Goal: Information Seeking & Learning: Learn about a topic

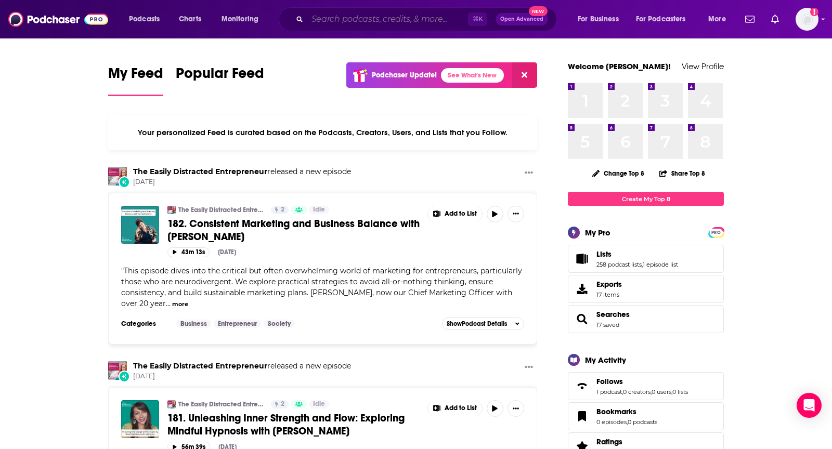
click at [387, 17] on input "Search podcasts, credits, & more..." at bounding box center [387, 19] width 161 height 17
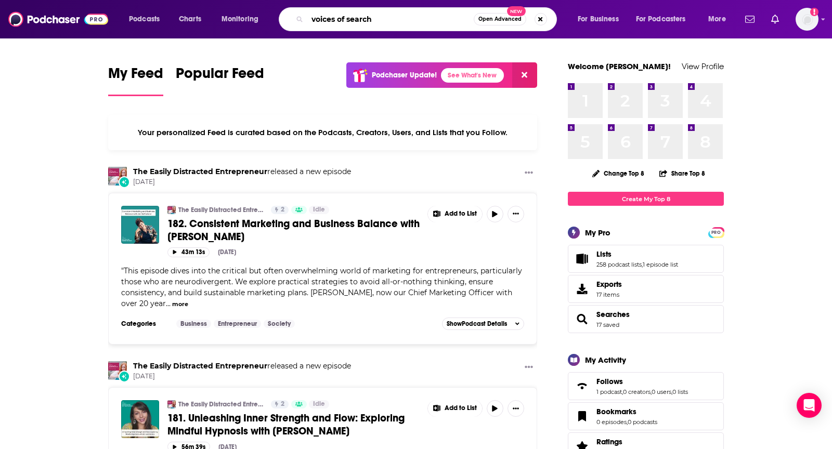
type input "voices of search"
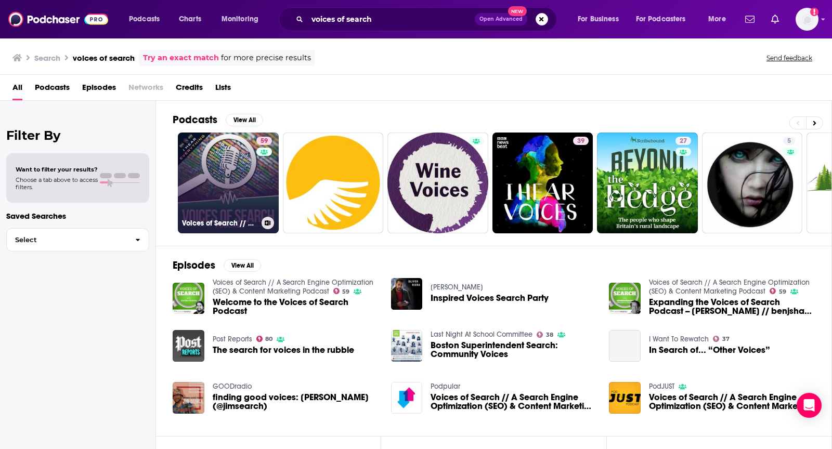
click at [193, 201] on link "59 Voices of Search // A Search Engine Optimization (SEO) & Content Marketing P…" at bounding box center [228, 183] width 101 height 101
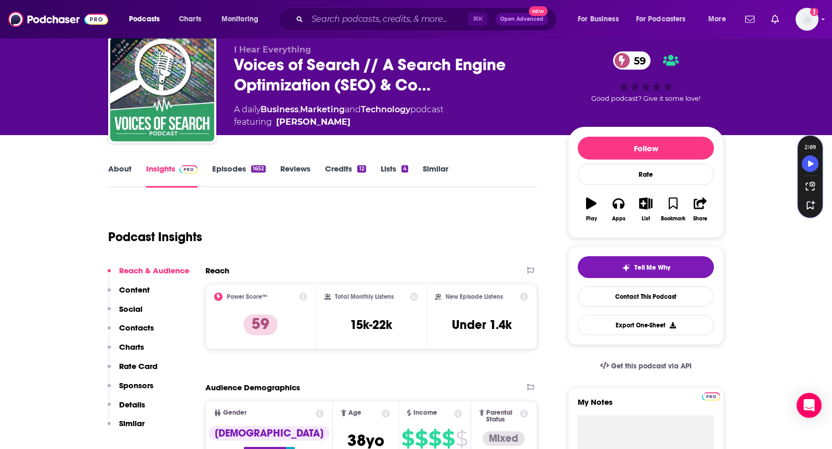
scroll to position [32, 0]
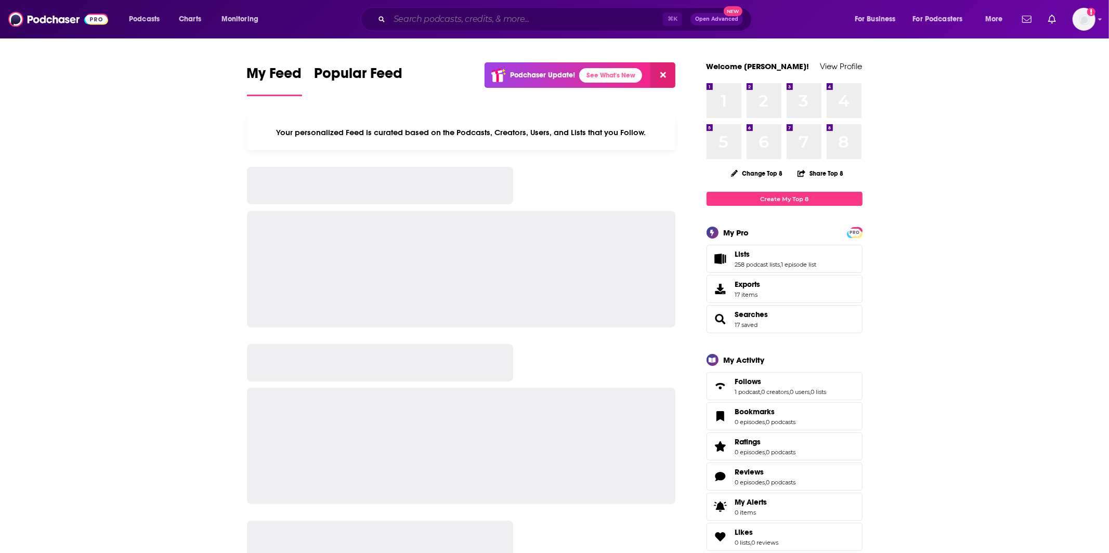
click at [505, 21] on input "Search podcasts, credits, & more..." at bounding box center [525, 19] width 273 height 17
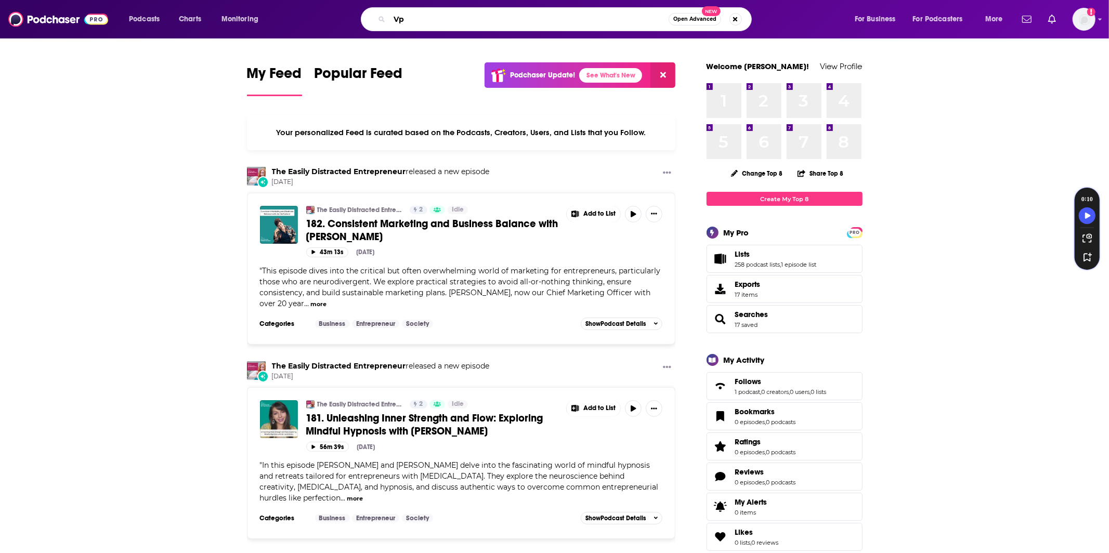
type input "V"
type input "Voices of Search"
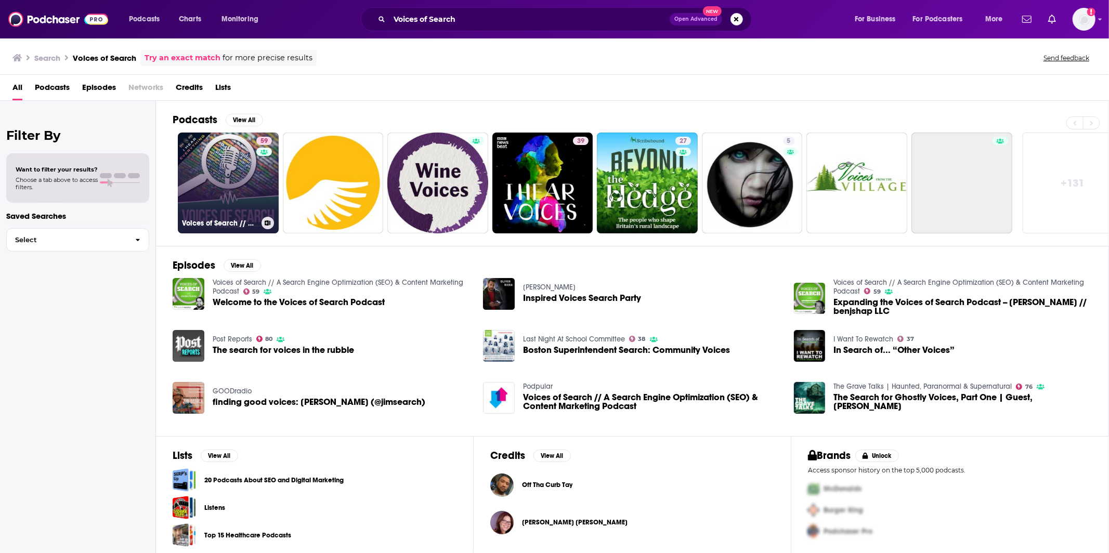
click at [226, 173] on link "59 Voices of Search // A Search Engine Optimization (SEO) & Content Marketing P…" at bounding box center [228, 183] width 101 height 101
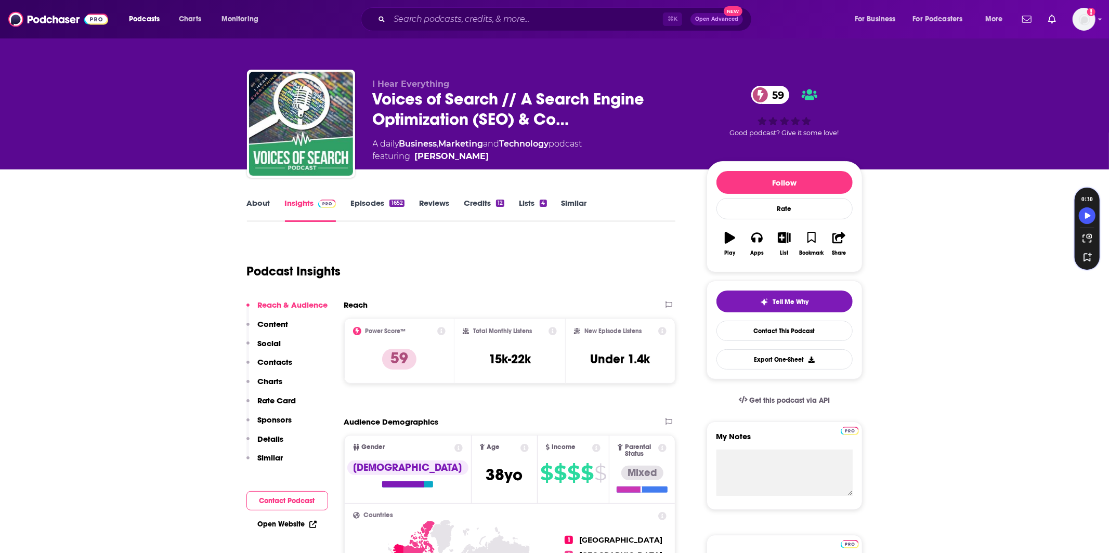
click at [261, 199] on link "About" at bounding box center [258, 210] width 23 height 24
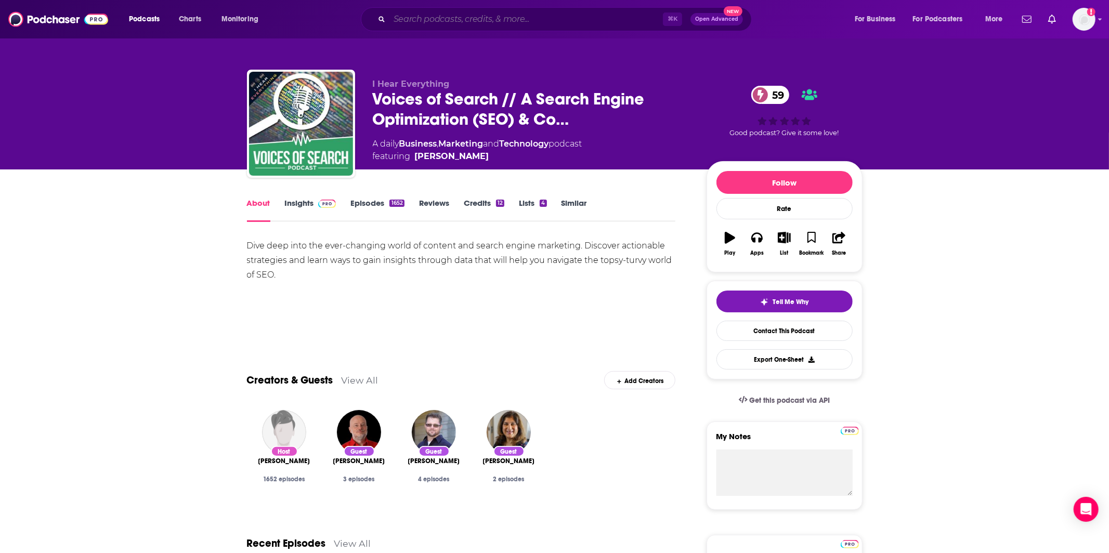
click at [497, 18] on input "Search podcasts, credits, & more..." at bounding box center [525, 19] width 273 height 17
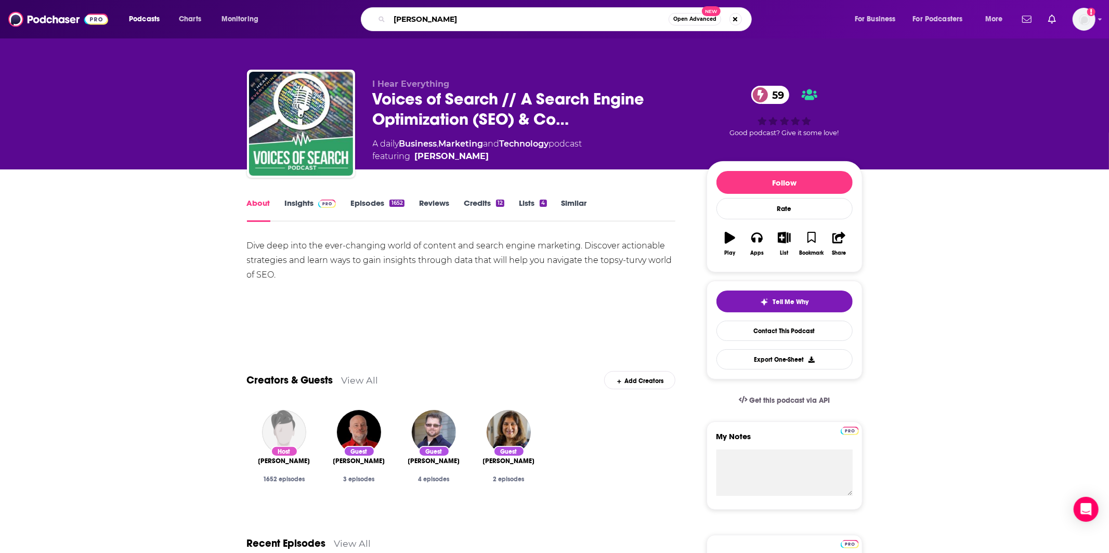
type input "[PERSON_NAME]"
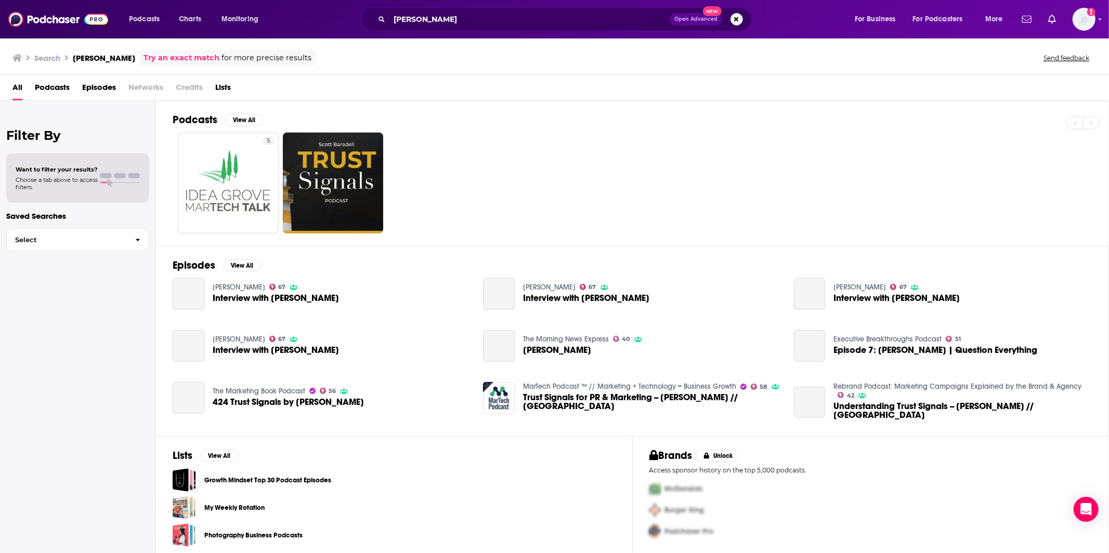
click at [114, 86] on span "Episodes" at bounding box center [99, 89] width 34 height 21
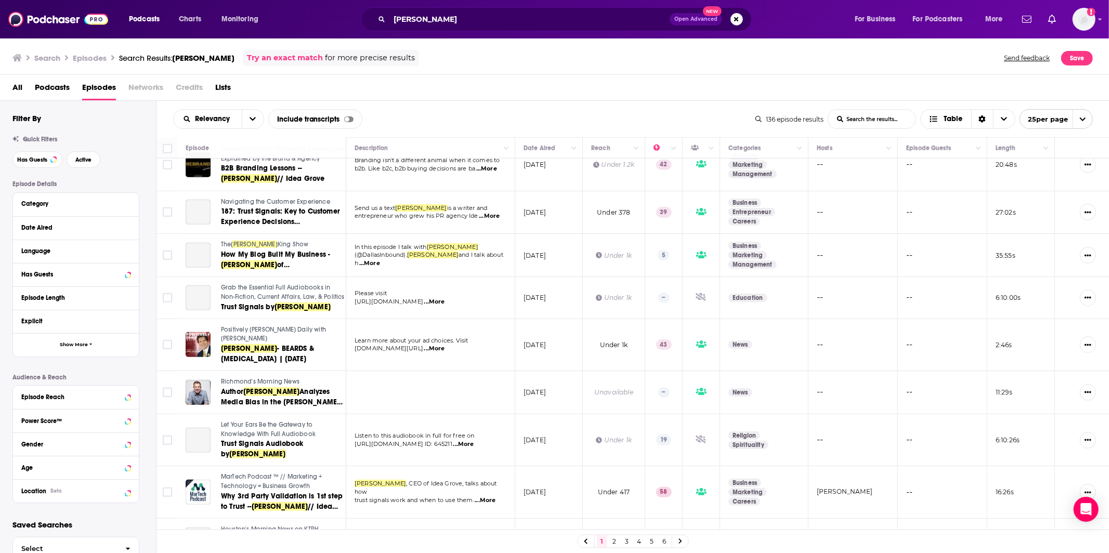
scroll to position [741, 0]
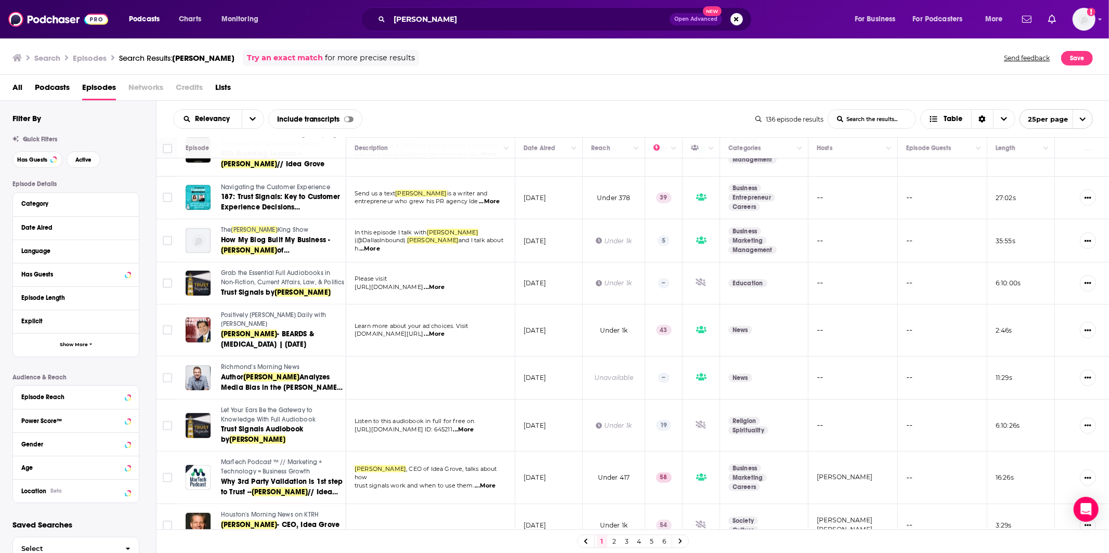
click at [612, 545] on link "2" at bounding box center [614, 541] width 10 height 12
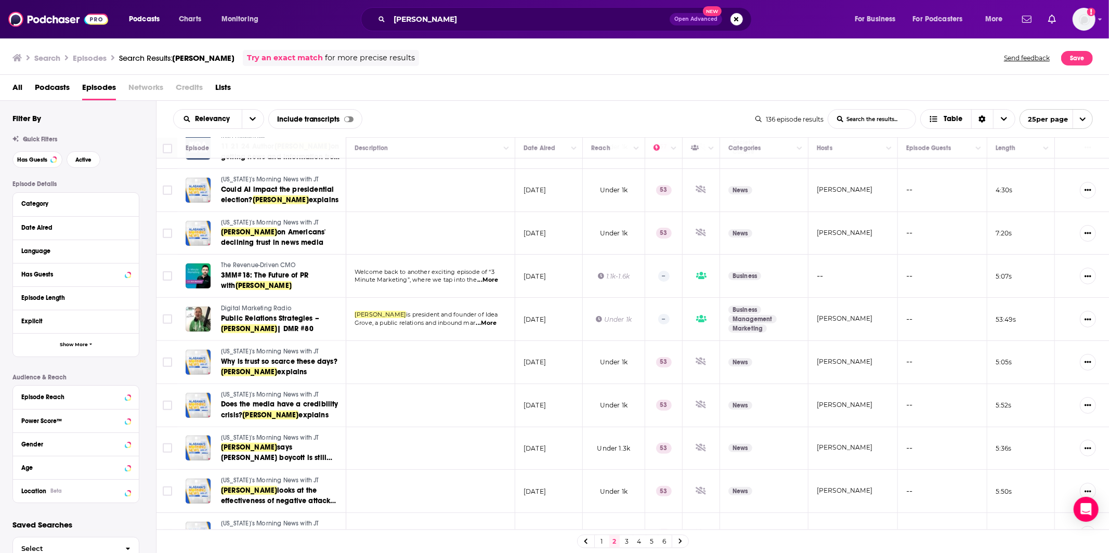
scroll to position [686, 0]
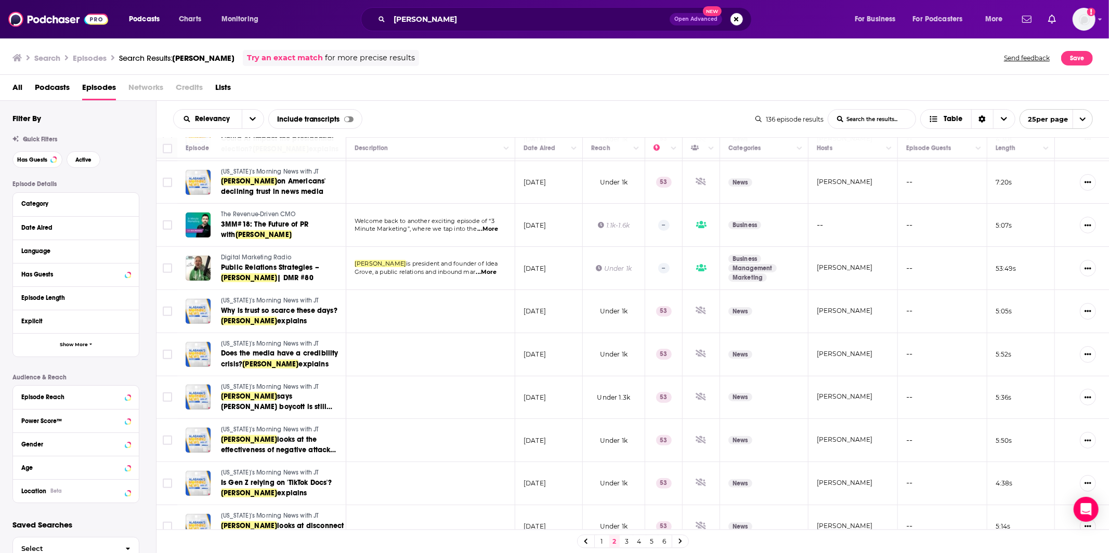
click at [625, 539] on link "3" at bounding box center [627, 541] width 10 height 12
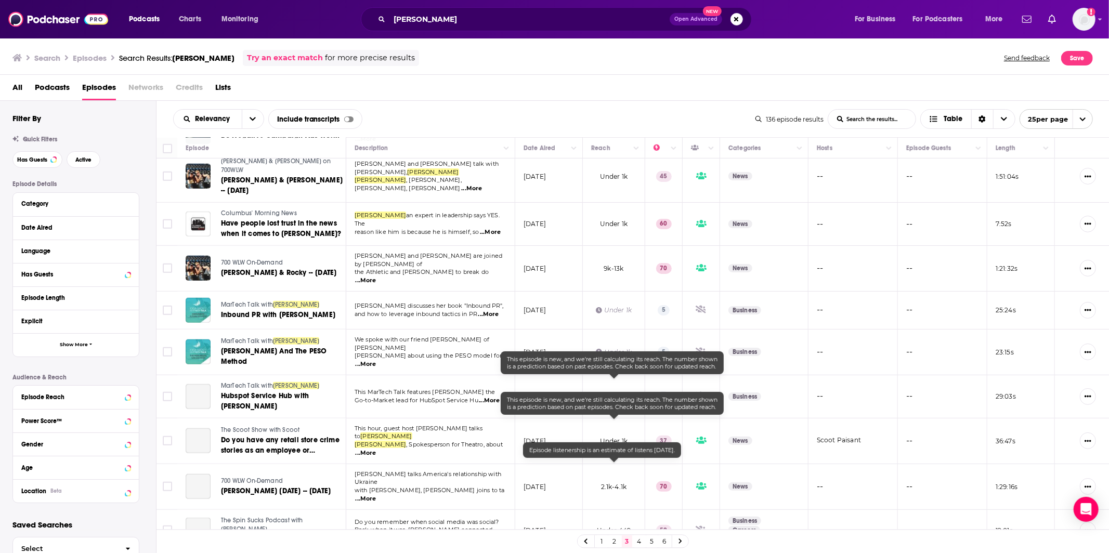
scroll to position [679, 0]
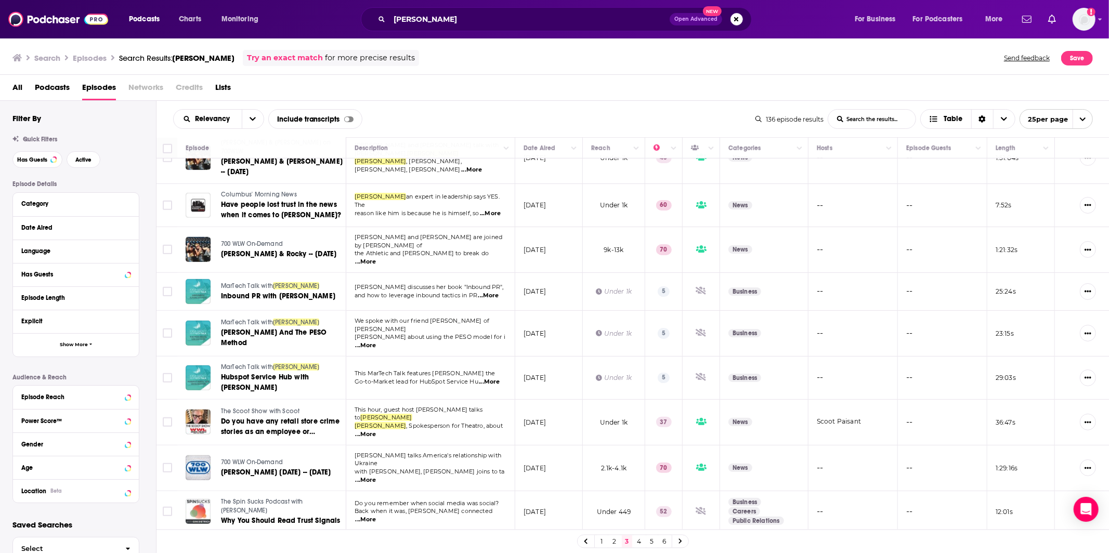
click at [640, 540] on link "4" at bounding box center [639, 541] width 10 height 12
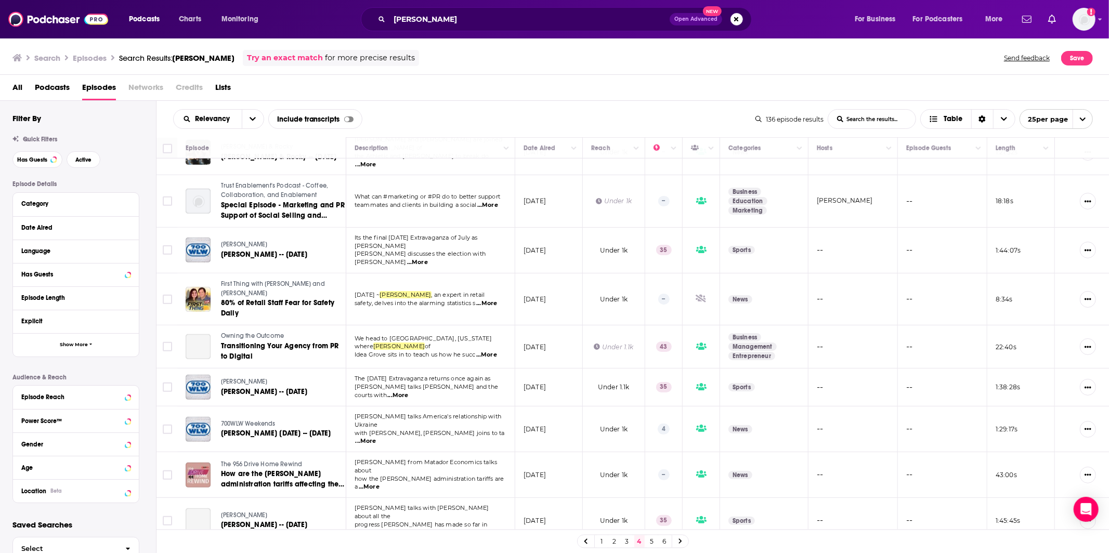
scroll to position [666, 0]
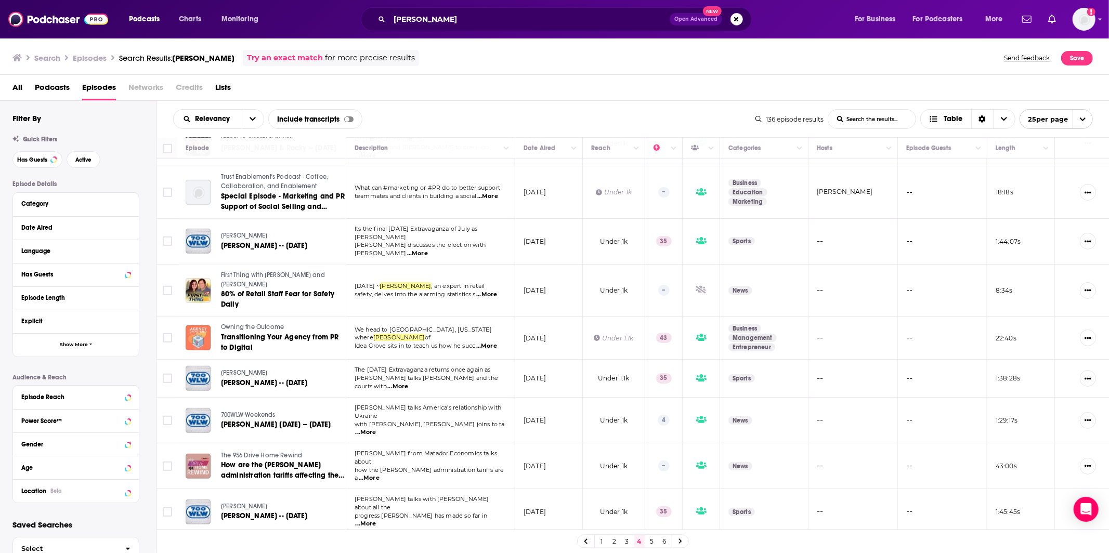
click at [653, 545] on link "5" at bounding box center [652, 541] width 10 height 12
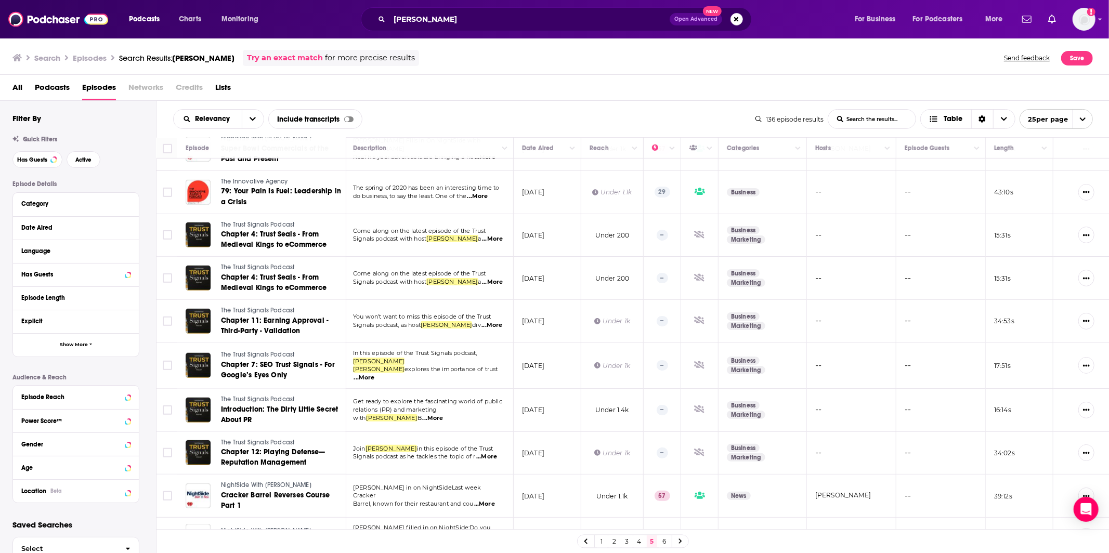
scroll to position [668, 2]
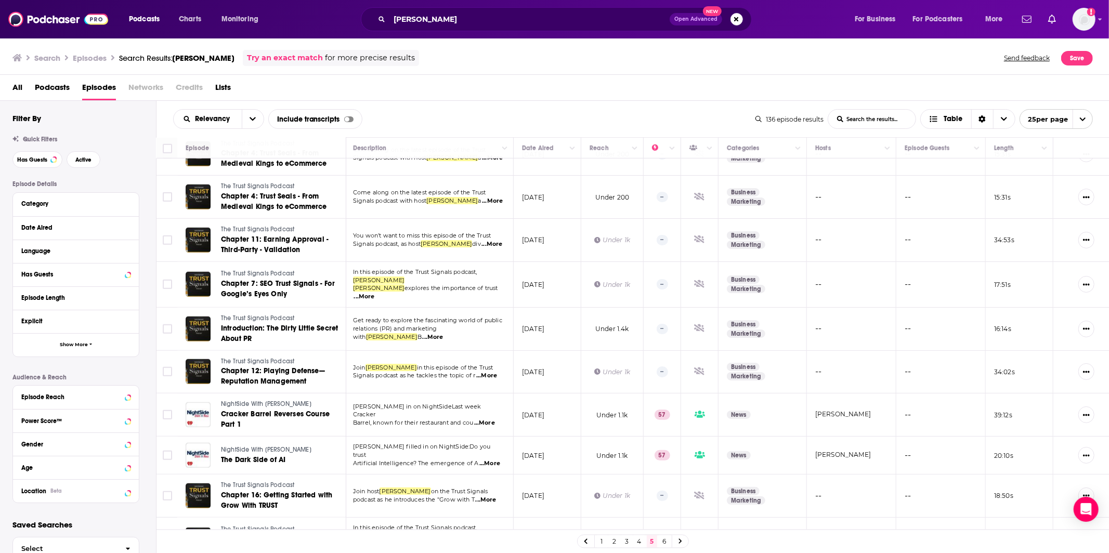
click at [665, 538] on link "6" at bounding box center [664, 541] width 10 height 12
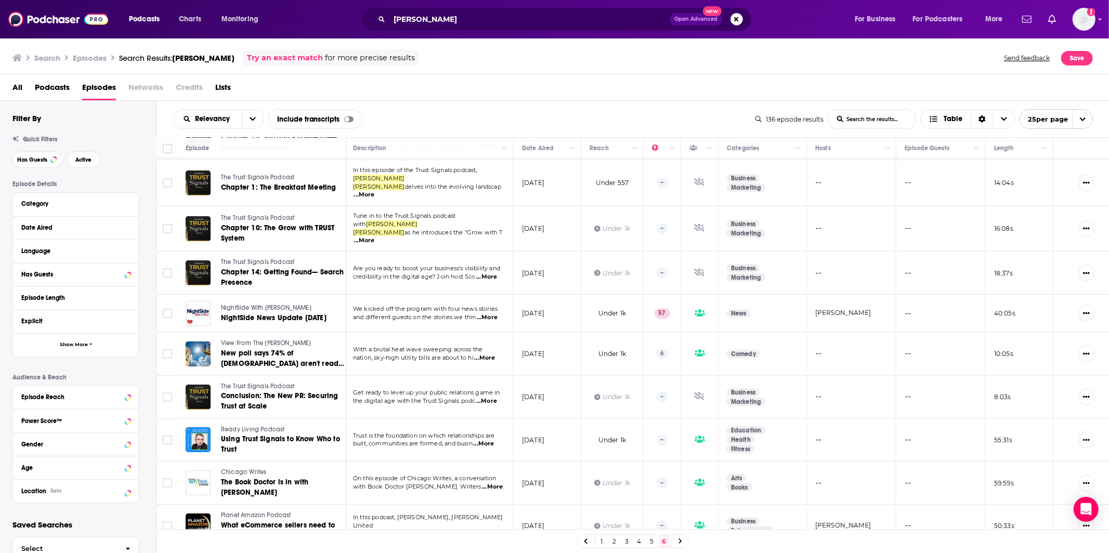
scroll to position [0, 2]
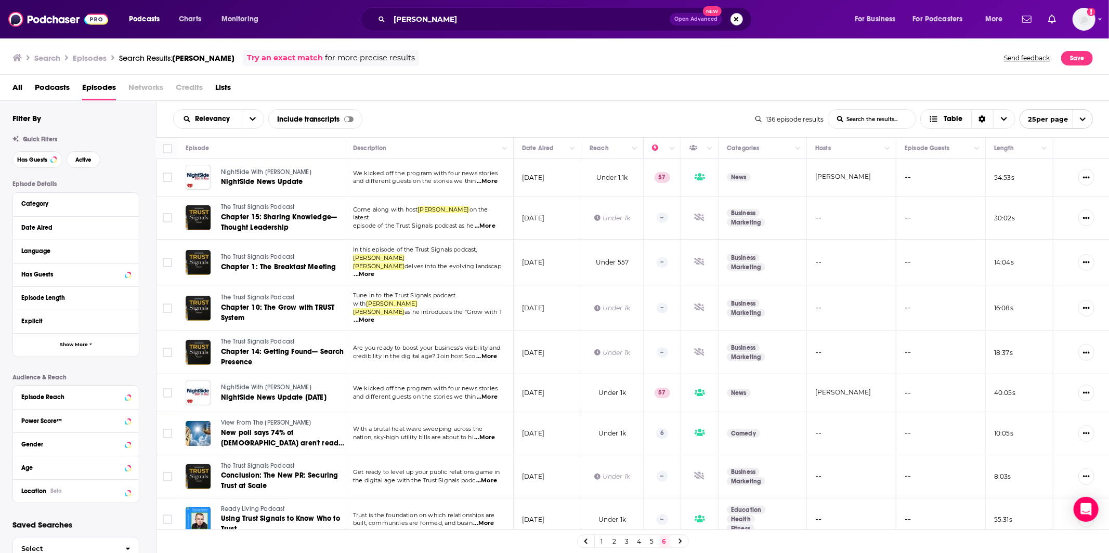
click at [738, 16] on button "Search podcasts, credits, & more..." at bounding box center [736, 19] width 12 height 12
click at [722, 16] on button "Open Advanced New" at bounding box center [695, 19] width 52 height 12
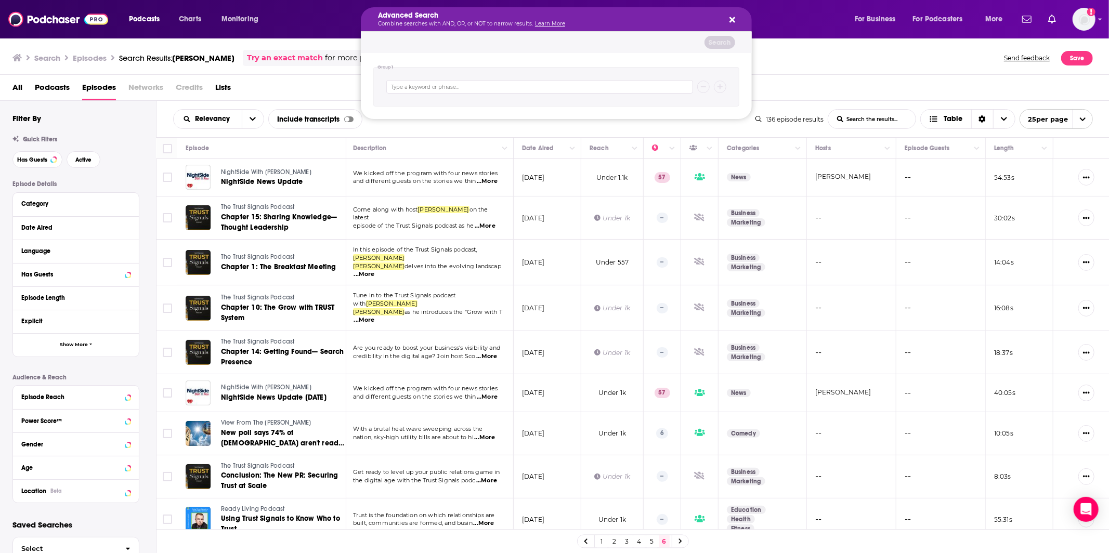
click at [631, 15] on h5 "Advanced Search" at bounding box center [548, 15] width 340 height 7
click at [108, 16] on img at bounding box center [58, 19] width 100 height 20
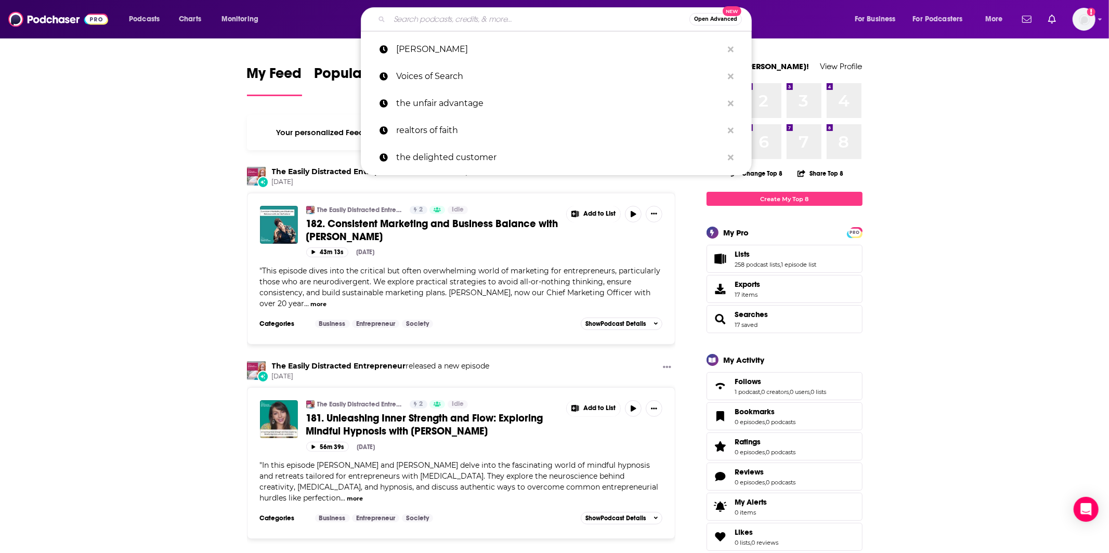
click at [436, 25] on input "Search podcasts, credits, & more..." at bounding box center [539, 19] width 300 height 17
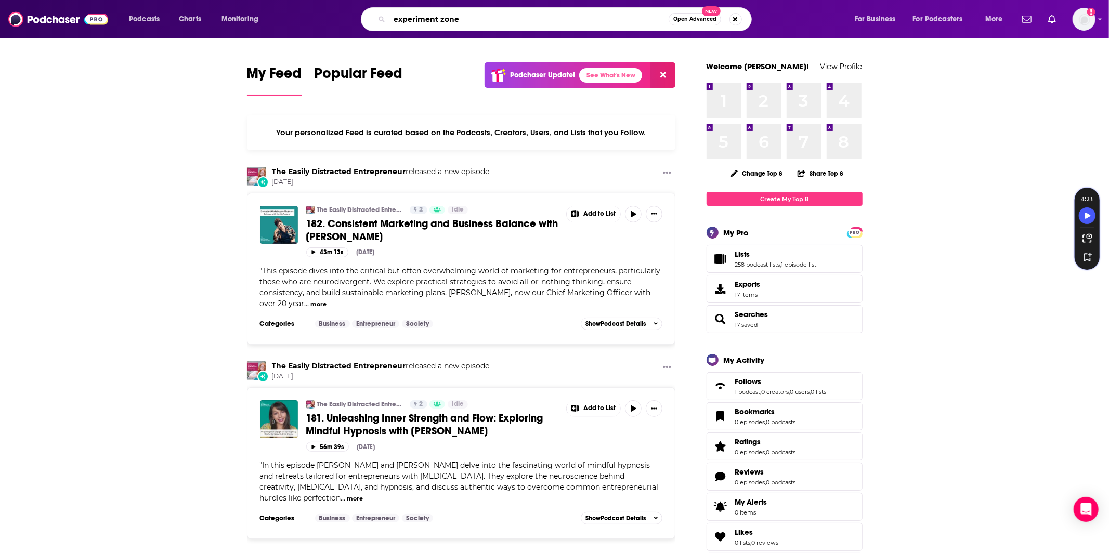
type input "experiment zone"
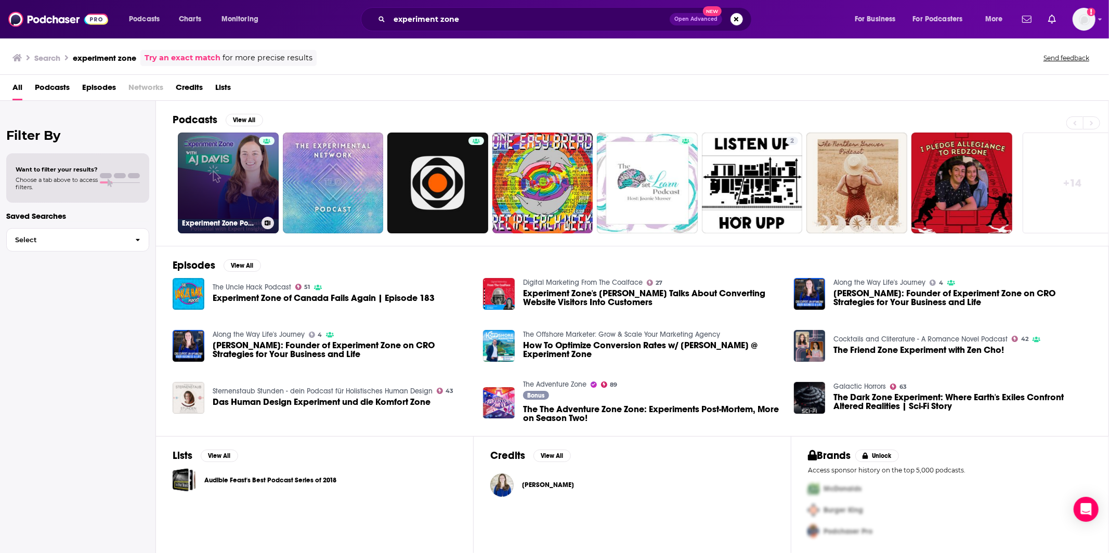
click at [216, 163] on link "Experiment Zone Podcast" at bounding box center [228, 183] width 101 height 101
